Goal: Task Accomplishment & Management: Manage account settings

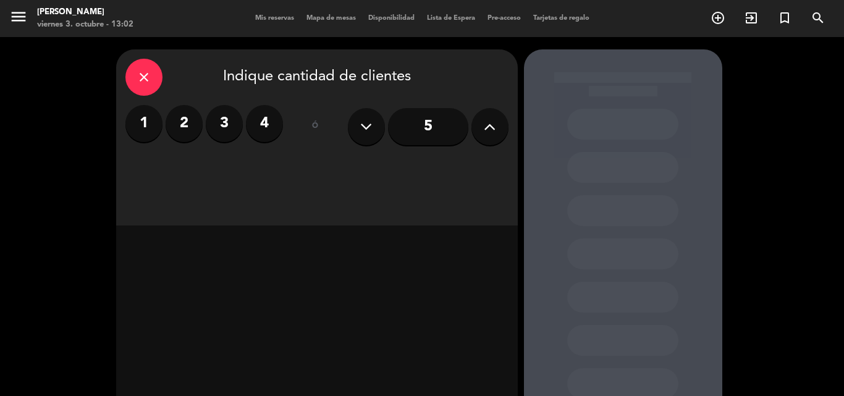
click at [281, 10] on div "menu [PERSON_NAME][DATE] 3. octubre - 13:02 Mis reservas Mapa de mesas Disponib…" at bounding box center [422, 18] width 844 height 37
click at [278, 15] on span "Mis reservas" at bounding box center [274, 18] width 51 height 7
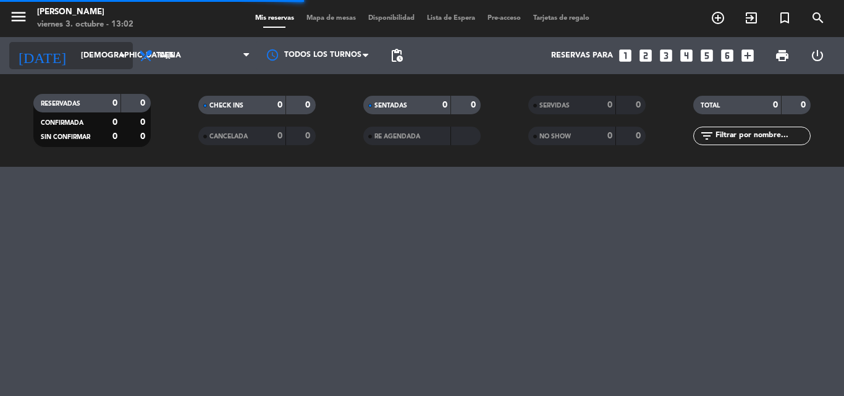
click at [93, 59] on input "[DEMOGRAPHIC_DATA][DATE]" at bounding box center [127, 55] width 104 height 21
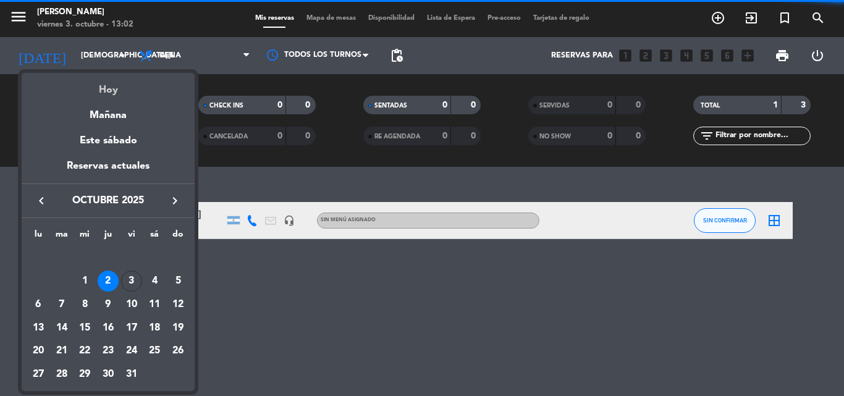
click at [112, 93] on div "Hoy" at bounding box center [108, 85] width 173 height 25
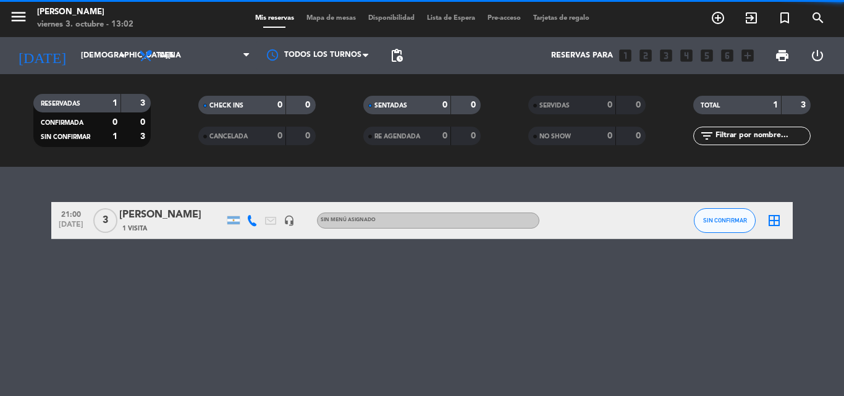
type input "[DATE]"
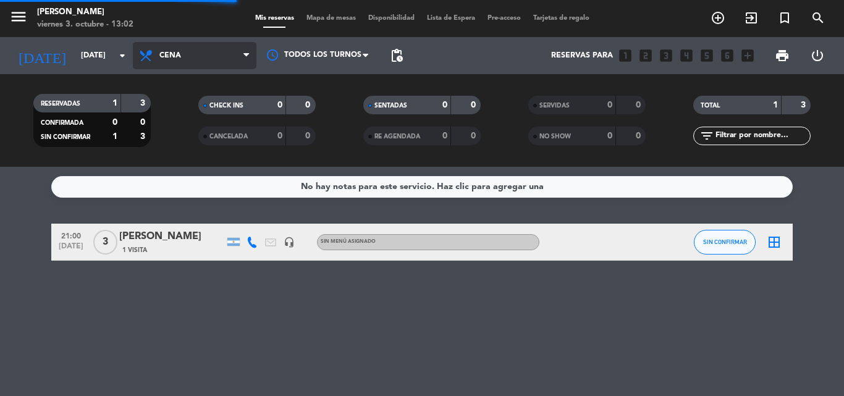
click at [175, 58] on span "Cena" at bounding box center [170, 55] width 22 height 9
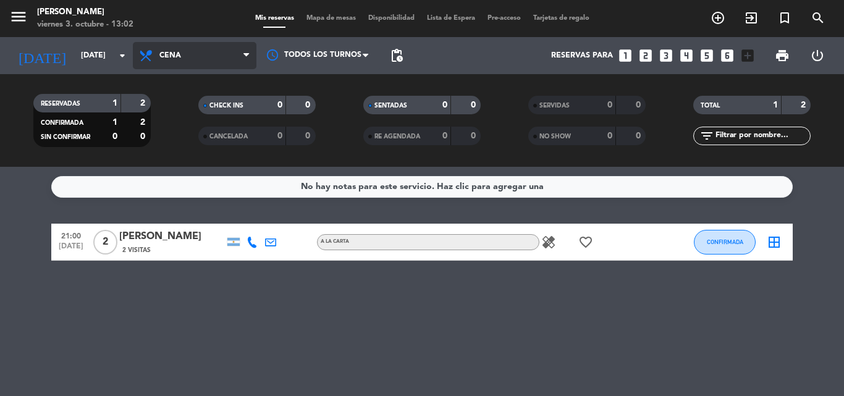
click at [201, 62] on span "Cena" at bounding box center [195, 55] width 124 height 27
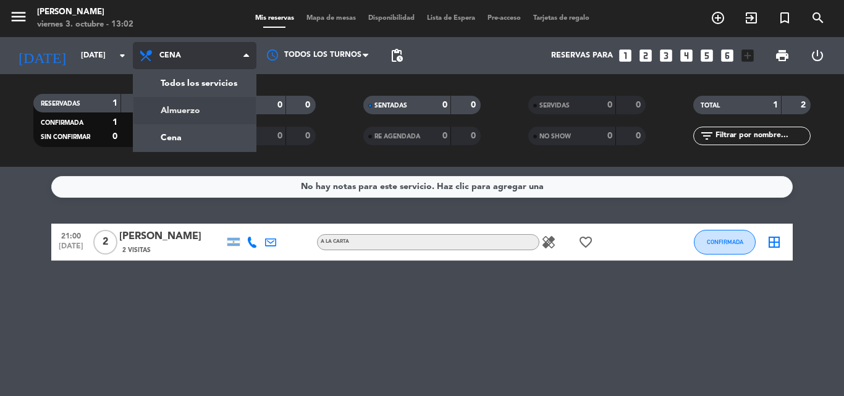
click at [206, 103] on div "menu [PERSON_NAME][DATE] 3. octubre - 13:02 Mis reservas Mapa de mesas Disponib…" at bounding box center [422, 83] width 844 height 167
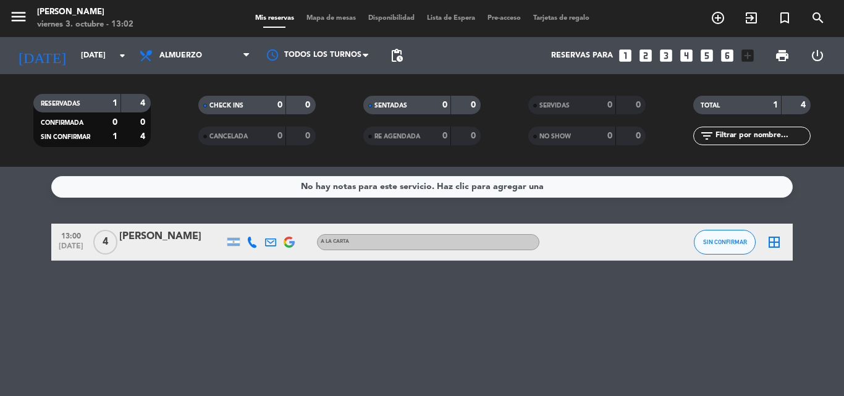
click at [245, 318] on div "No hay notas para este servicio. Haz clic para agregar una 13:00 [DATE] 4 [PERS…" at bounding box center [422, 281] width 844 height 229
click at [726, 246] on button "SIN CONFIRMAR" at bounding box center [724, 242] width 62 height 25
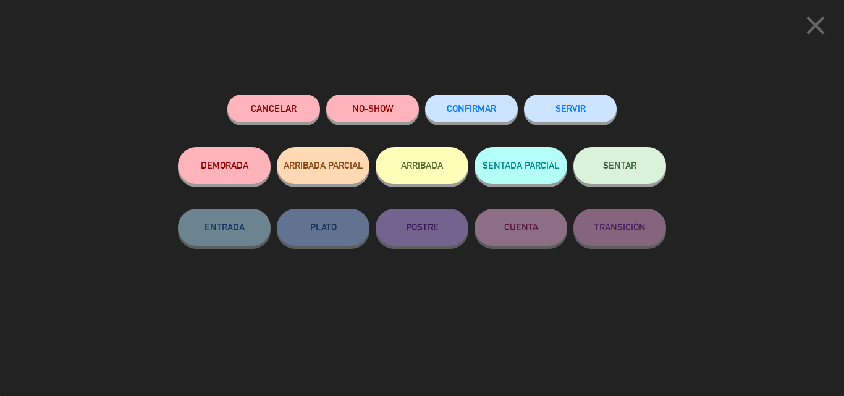
click at [475, 106] on span "CONFIRMAR" at bounding box center [470, 108] width 49 height 10
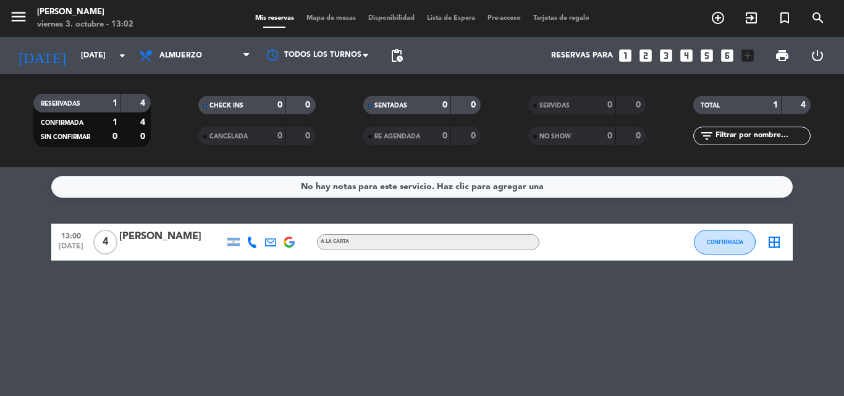
click at [251, 302] on div "No hay notas para este servicio. Haz clic para agregar una 13:00 [DATE] 4 [PERS…" at bounding box center [422, 281] width 844 height 229
